Goal: Find specific page/section: Find specific page/section

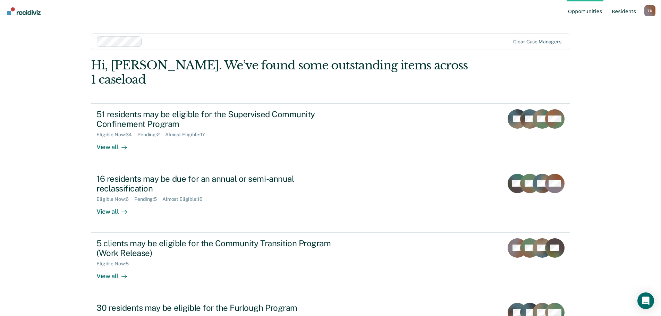
click at [617, 11] on link "Resident s" at bounding box center [624, 11] width 27 height 22
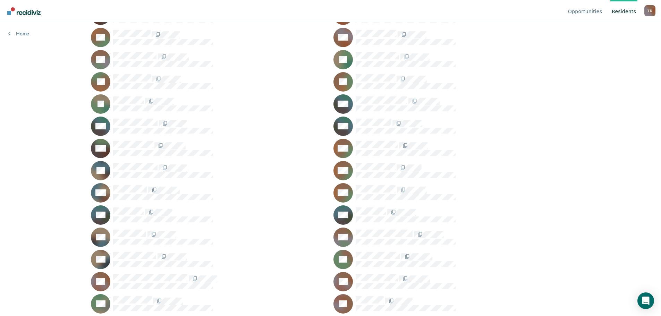
scroll to position [607, 0]
